Goal: Find specific page/section: Find specific page/section

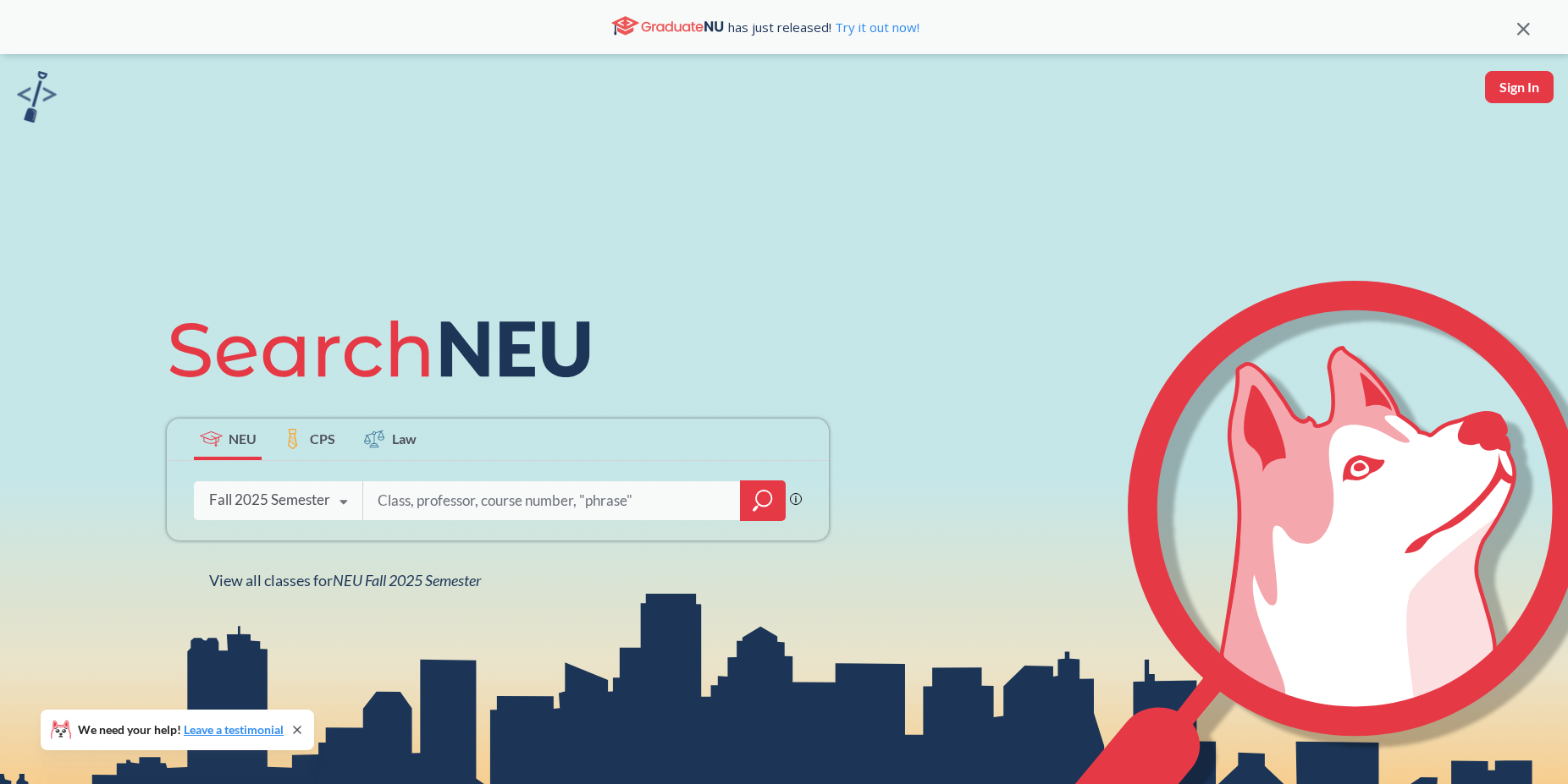
type input "18530"
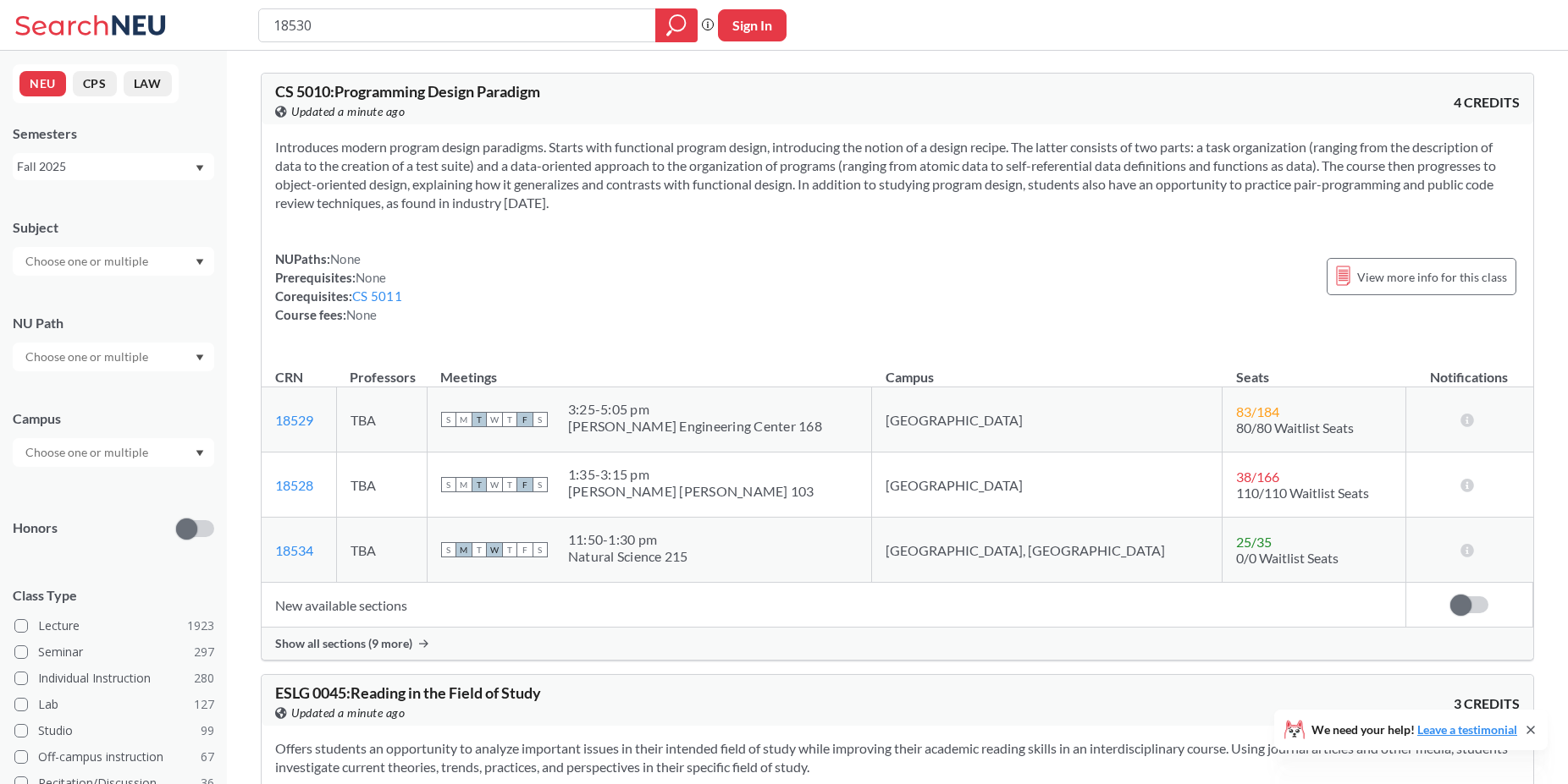
click at [417, 656] on div "Show all sections (9 more)" at bounding box center [897, 643] width 1272 height 33
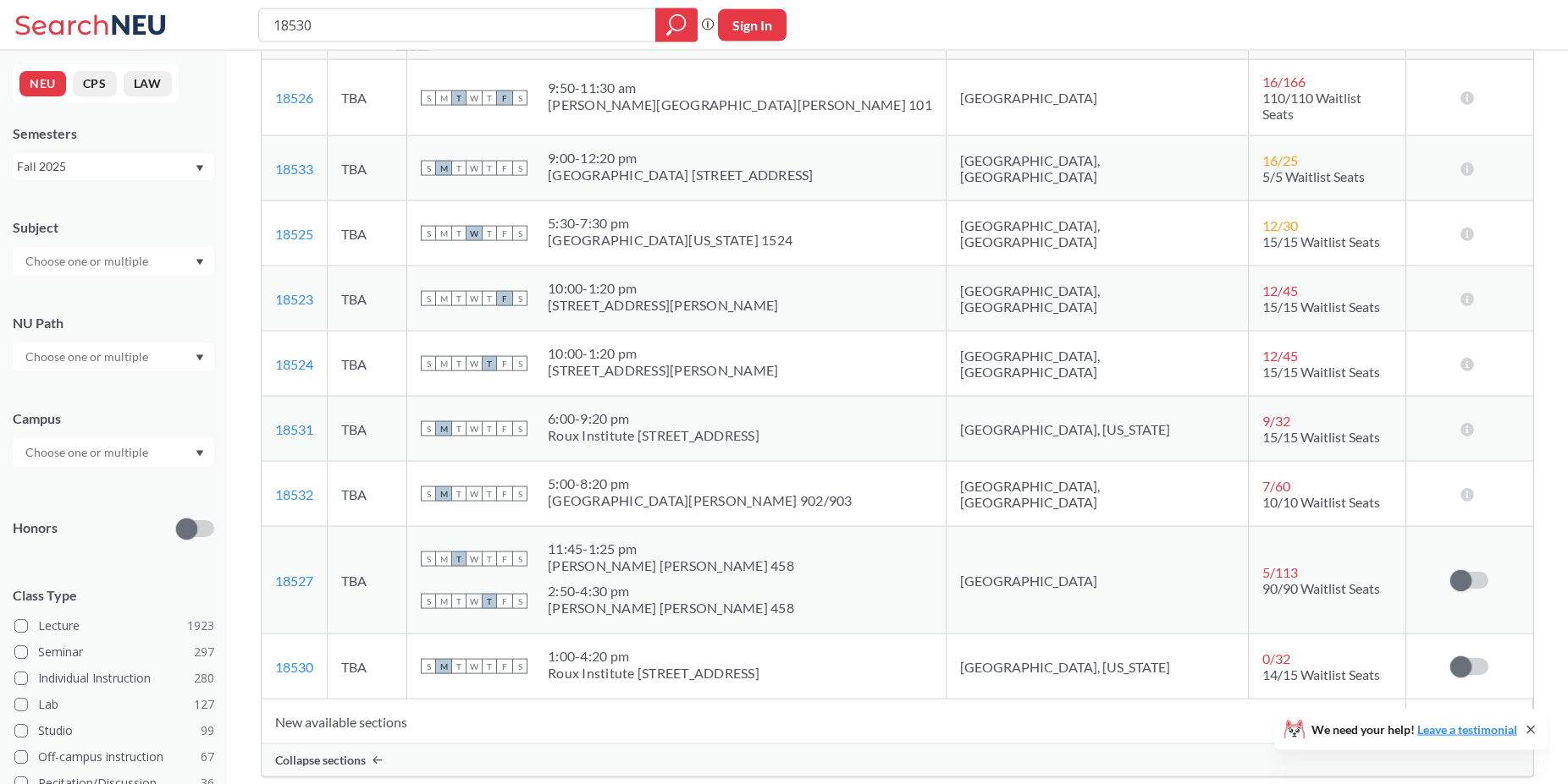
scroll to position [604, 0]
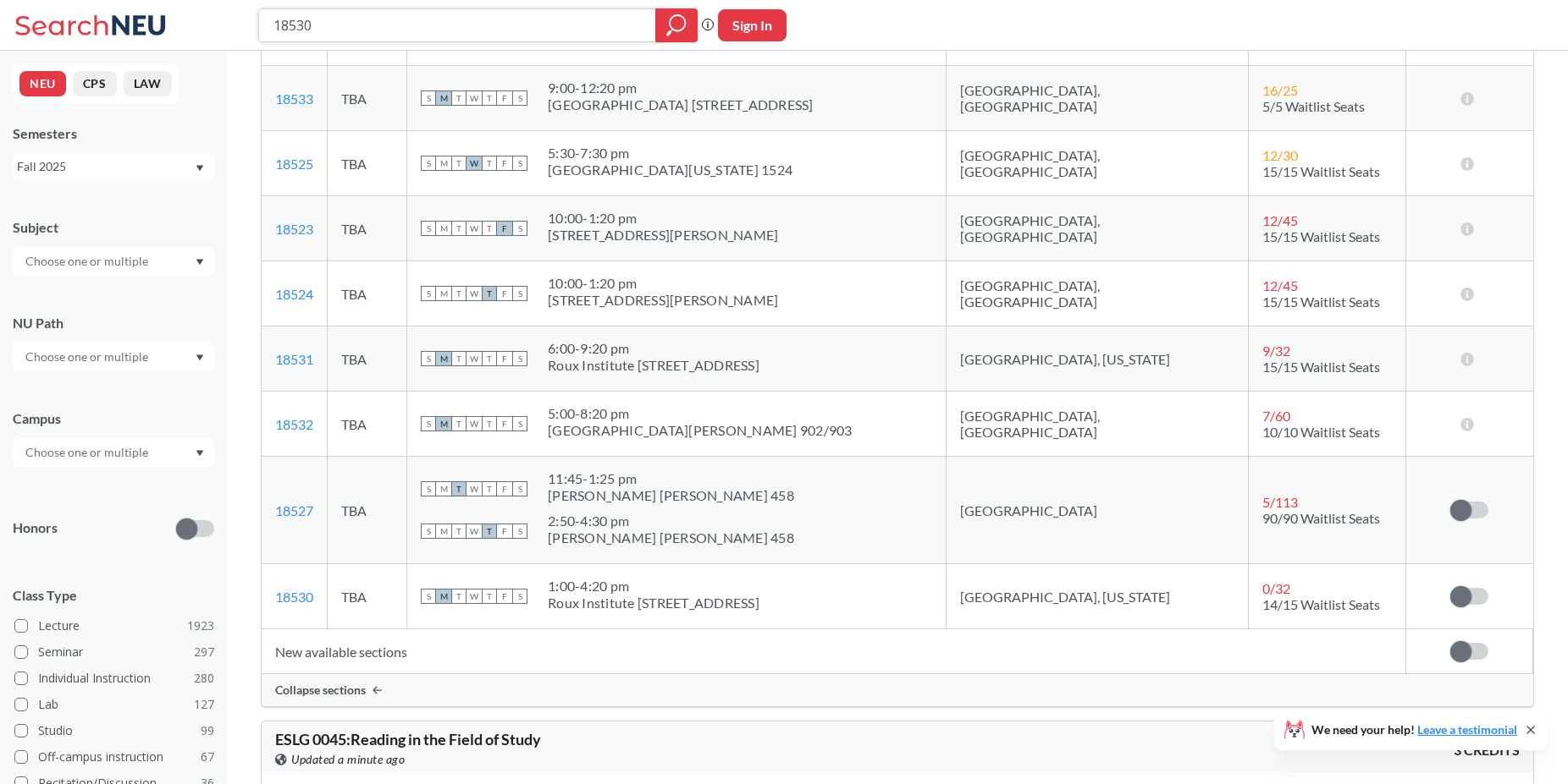
click at [348, 31] on input "18530" at bounding box center [457, 25] width 372 height 29
click at [338, 32] on input "18530" at bounding box center [457, 25] width 372 height 29
type input "cs 5800"
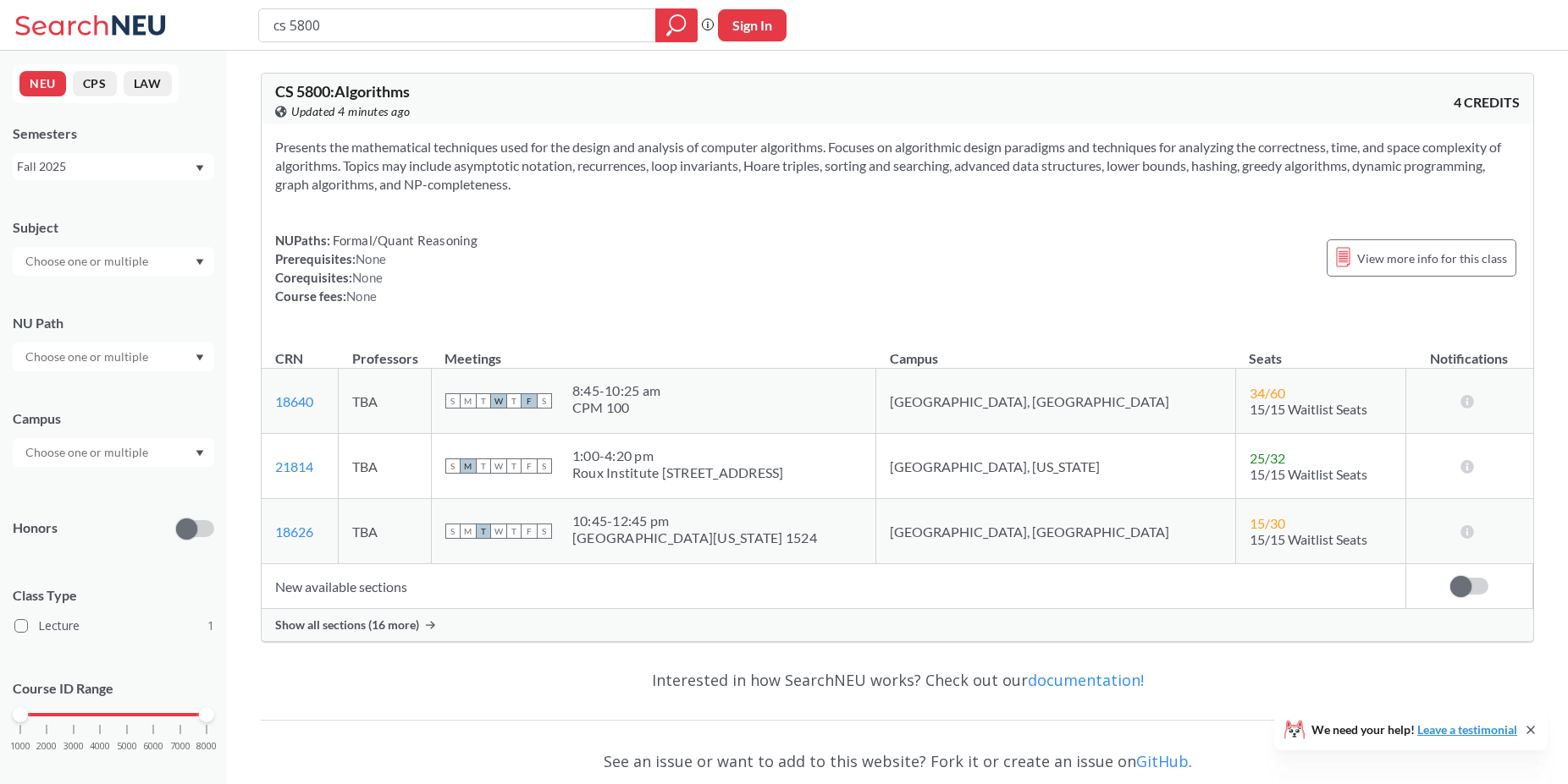
click at [414, 615] on div "Show all sections (16 more)" at bounding box center [897, 625] width 1272 height 33
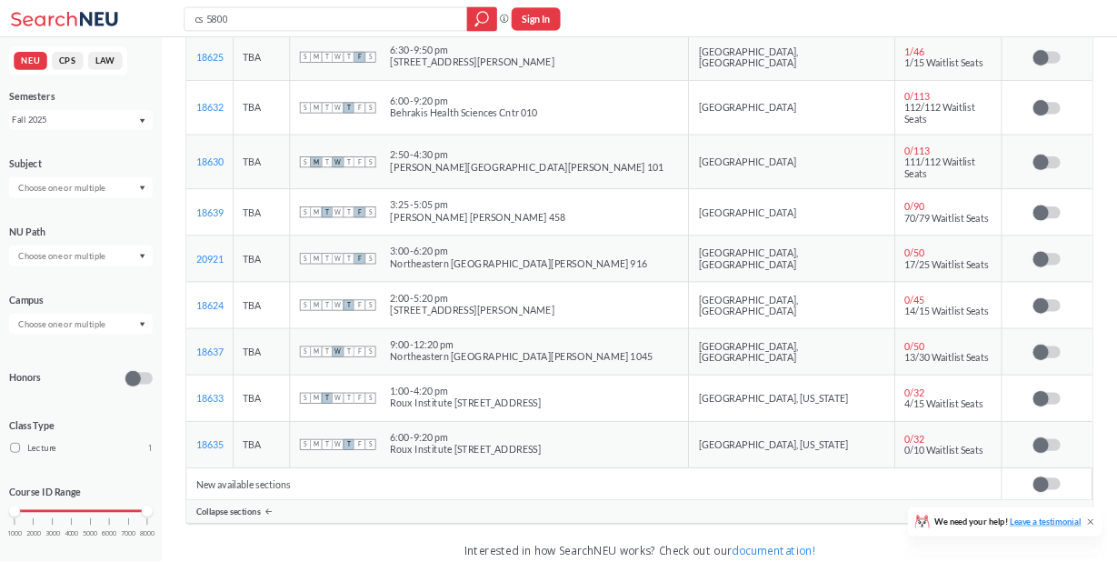
scroll to position [1112, 0]
